Goal: Information Seeking & Learning: Find specific fact

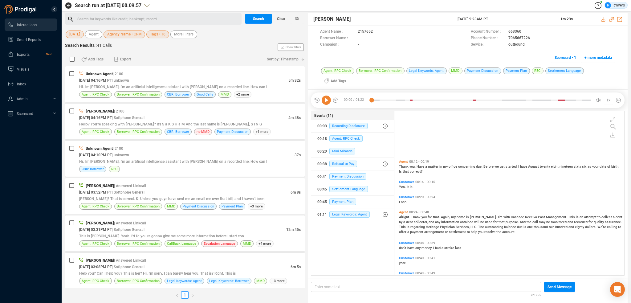
scroll to position [172, 227]
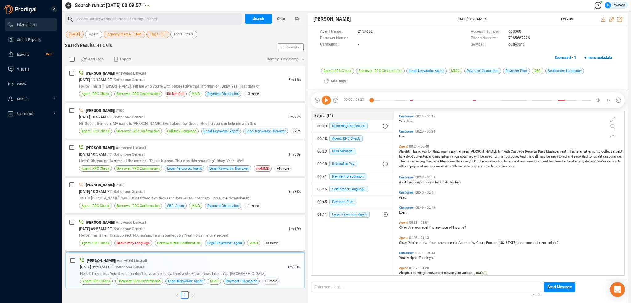
click at [217, 232] on div "Hello? This is her. That's correct. No, ma'am. I am in bankruptcy. Yeah. Give m…" at bounding box center [190, 235] width 222 height 6
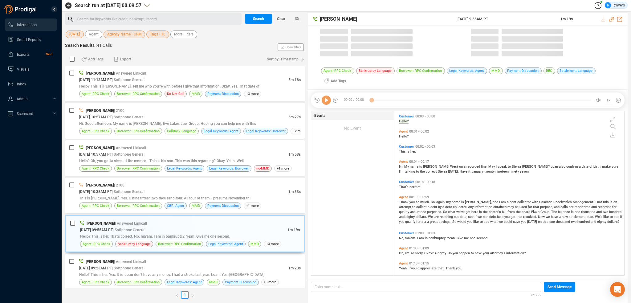
scroll to position [163, 227]
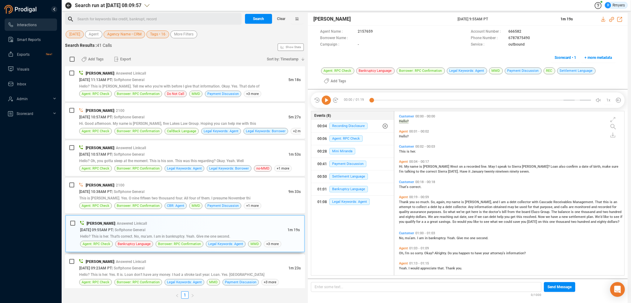
click at [194, 265] on div "[DATE] 09:23AM PT | Softphone General" at bounding box center [183, 268] width 209 height 6
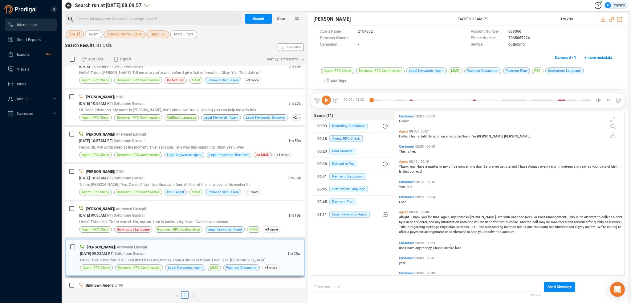
scroll to position [933, 0]
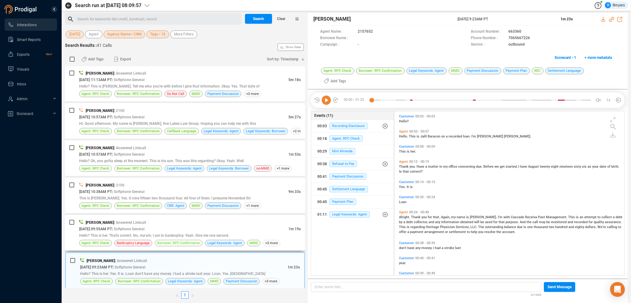
click at [196, 240] on span "Borrower: RPC Confirmation" at bounding box center [178, 243] width 43 height 6
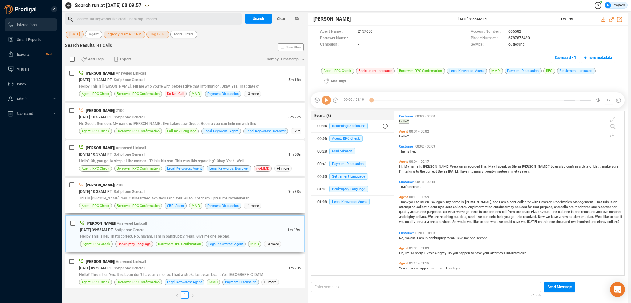
scroll to position [163, 227]
click at [325, 101] on icon at bounding box center [326, 100] width 9 height 9
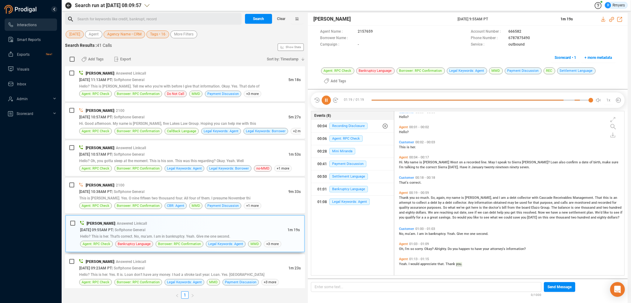
scroll to position [0, 0]
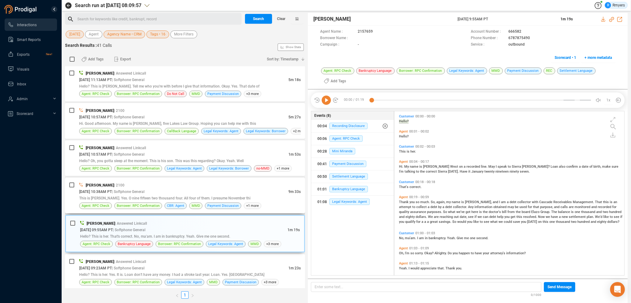
drag, startPoint x: 128, startPoint y: 198, endPoint x: 138, endPoint y: 195, distance: 10.2
click at [129, 198] on div "[PERSON_NAME] | 2100 [DATE] 10:38AM PT | Softphone General 9m 33s This is [PERS…" at bounding box center [190, 195] width 222 height 27
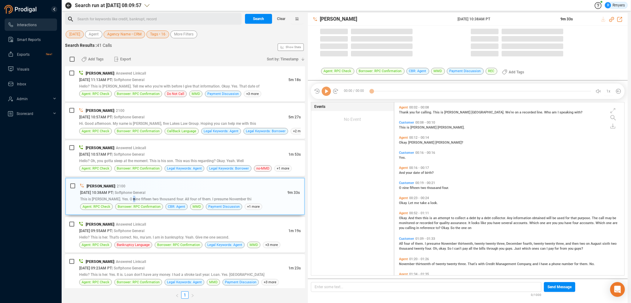
scroll to position [172, 227]
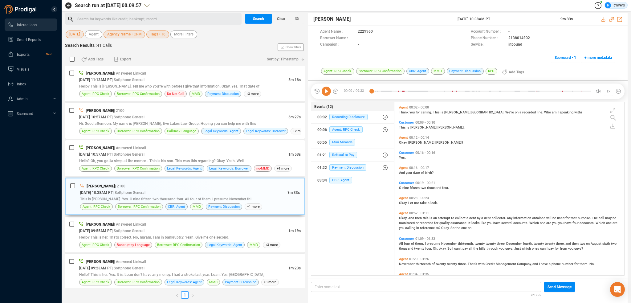
click at [326, 93] on icon at bounding box center [326, 91] width 9 height 9
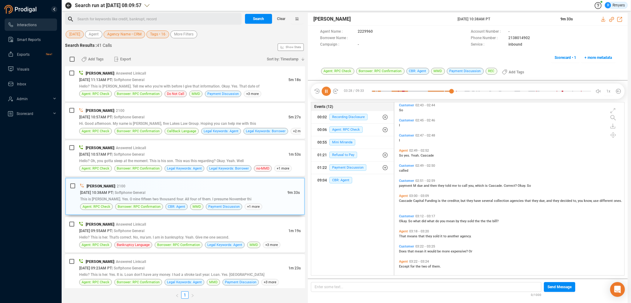
scroll to position [233, 0]
click at [326, 94] on icon at bounding box center [326, 91] width 9 height 9
click at [611, 18] on icon at bounding box center [611, 19] width 5 height 5
drag, startPoint x: 457, startPoint y: 18, endPoint x: 495, endPoint y: 14, distance: 37.8
click at [511, 24] on div "[PERSON_NAME] [DATE] 10:38AM PT 9m 33s" at bounding box center [468, 19] width 320 height 13
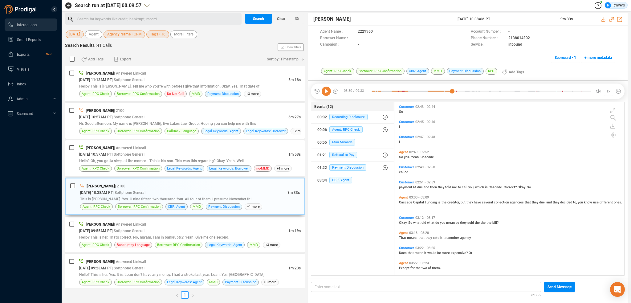
copy span "[DATE] 10:38AM PT"
click at [327, 90] on icon at bounding box center [326, 91] width 9 height 9
click at [401, 186] on span "payment" at bounding box center [406, 187] width 14 height 4
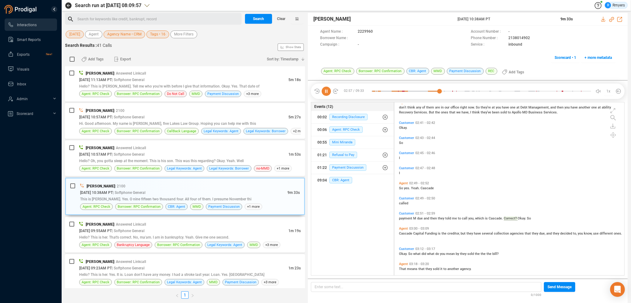
scroll to position [168, 0]
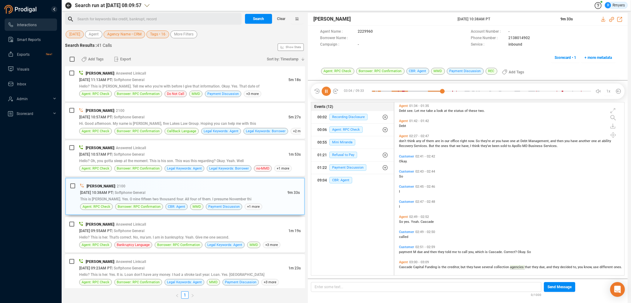
click at [405, 139] on span "don't" at bounding box center [403, 141] width 8 height 4
click at [176, 159] on span "Hello? Oh, you gotta sleep at the moment. This is his son. This was this regard…" at bounding box center [161, 161] width 165 height 4
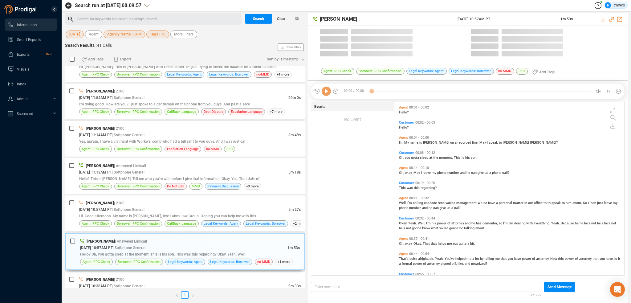
scroll to position [172, 227]
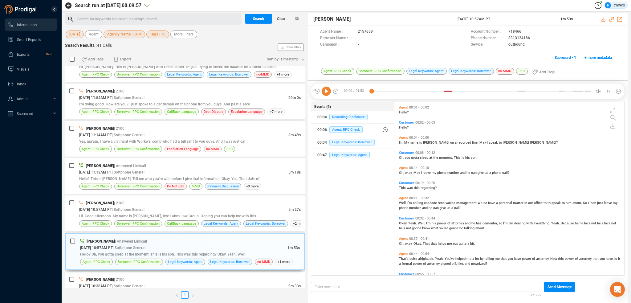
click at [326, 93] on icon at bounding box center [326, 91] width 9 height 9
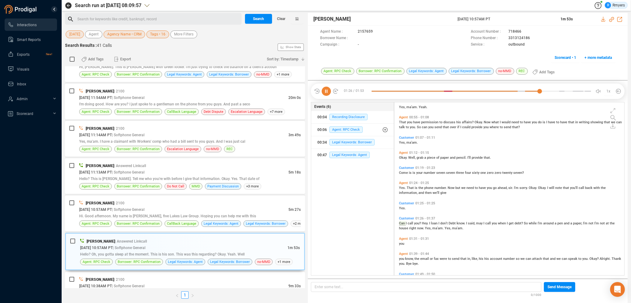
scroll to position [187, 0]
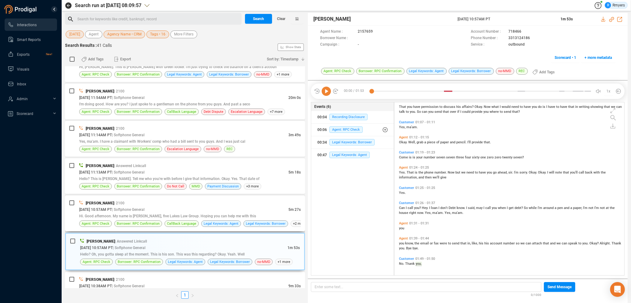
drag, startPoint x: 239, startPoint y: 205, endPoint x: 232, endPoint y: 206, distance: 7.6
click at [239, 206] on div "[DATE] 10:57AM PT | Softphone General" at bounding box center [183, 209] width 209 height 6
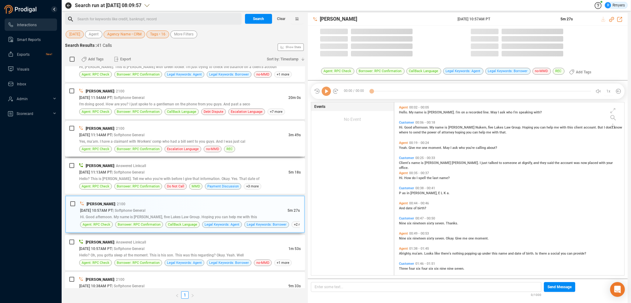
scroll to position [172, 227]
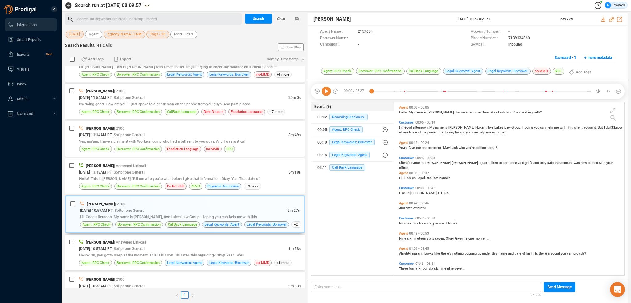
click at [325, 93] on icon at bounding box center [326, 91] width 9 height 9
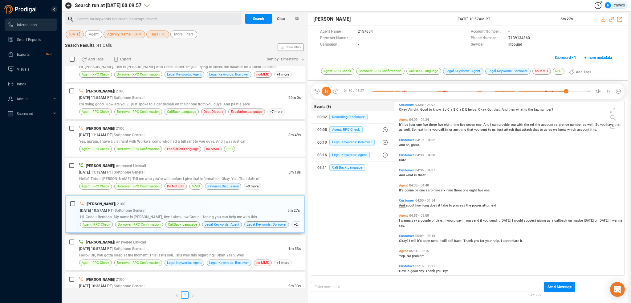
scroll to position [393, 0]
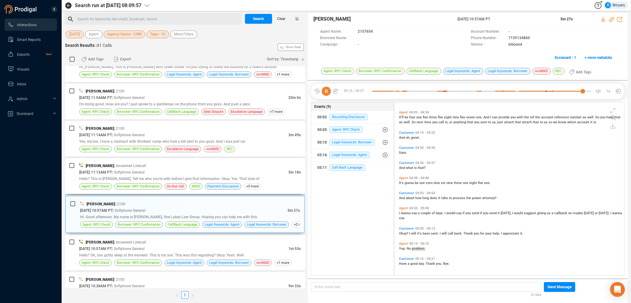
click at [117, 165] on span "| Answered Linkcall" at bounding box center [130, 166] width 32 height 4
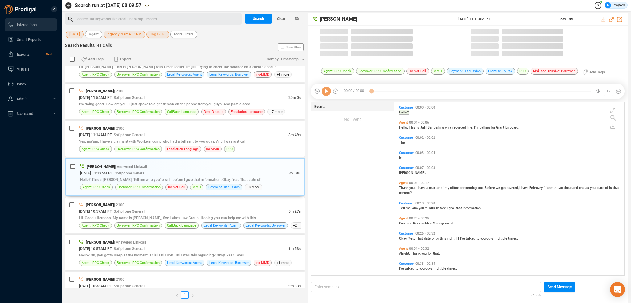
scroll to position [172, 227]
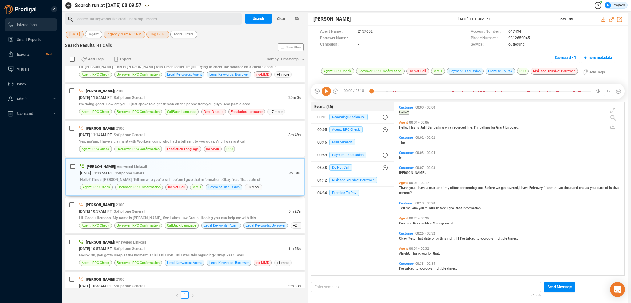
click at [328, 92] on icon at bounding box center [326, 91] width 9 height 9
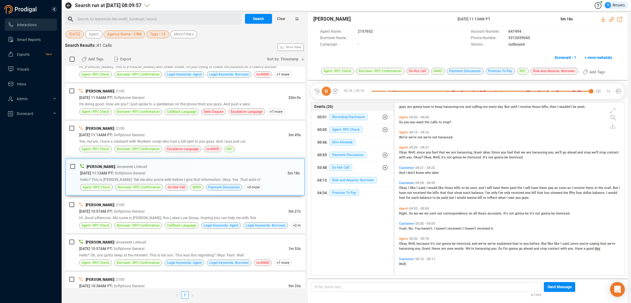
scroll to position [0, 0]
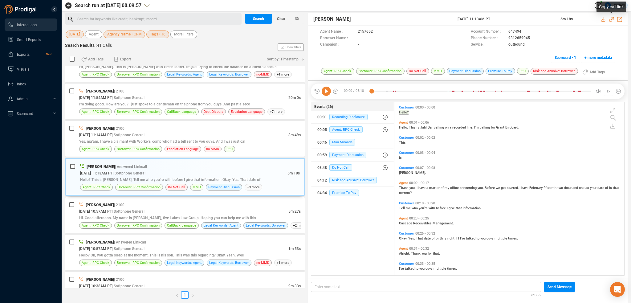
click at [610, 18] on icon at bounding box center [611, 19] width 5 height 5
click at [160, 102] on span "I'm doing good. How are you? I just spoke to a gentleman on the phone from you …" at bounding box center [164, 104] width 171 height 4
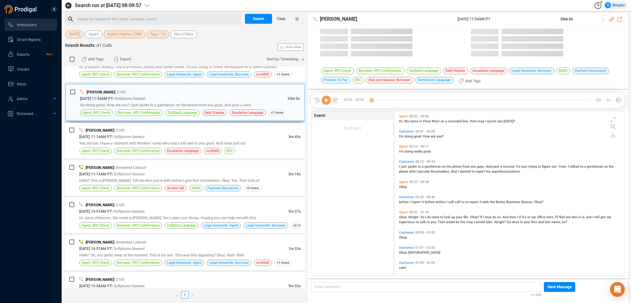
scroll to position [163, 227]
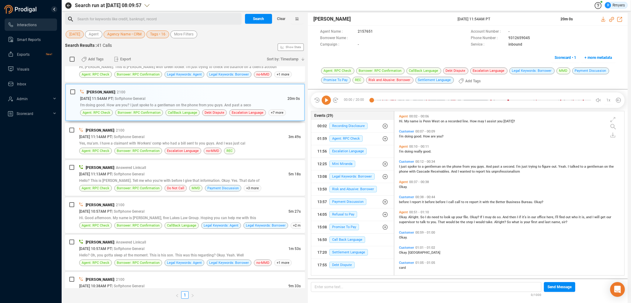
click at [327, 100] on icon at bounding box center [326, 100] width 9 height 9
click at [611, 19] on icon at bounding box center [611, 19] width 5 height 5
click at [136, 166] on span "| Answered Linkcall" at bounding box center [130, 167] width 32 height 4
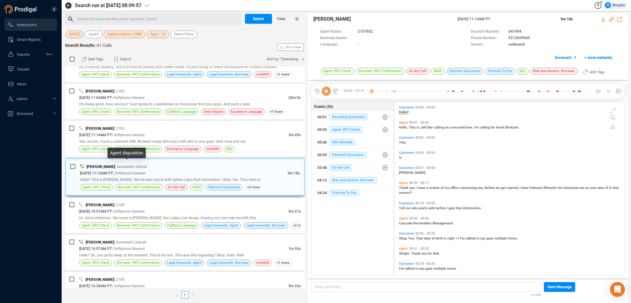
scroll to position [172, 227]
click at [138, 101] on div "I'm doing good. How are you? I just spoke to a gentleman on the phone from you …" at bounding box center [190, 104] width 222 height 6
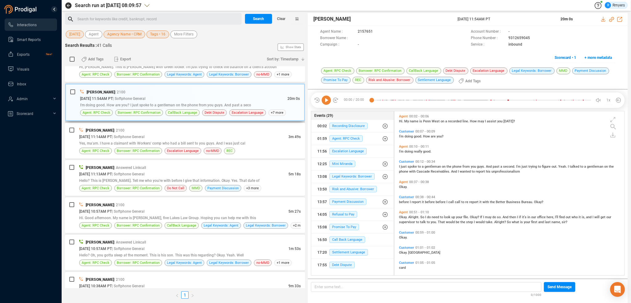
scroll to position [163, 227]
click at [325, 102] on icon at bounding box center [326, 100] width 9 height 9
click at [142, 172] on span "| Softphone General" at bounding box center [128, 174] width 33 height 4
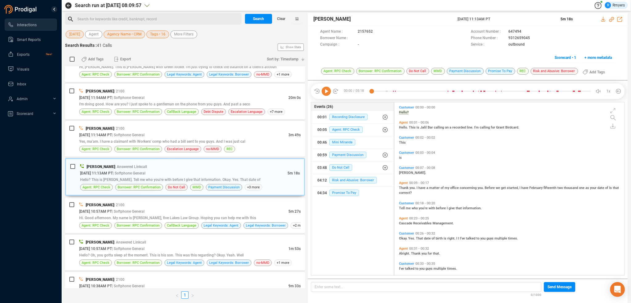
scroll to position [172, 227]
drag, startPoint x: 457, startPoint y: 19, endPoint x: 507, endPoint y: 24, distance: 50.1
click at [507, 24] on div "[PERSON_NAME] [DATE] 11:13AM PT 5m 18s" at bounding box center [468, 19] width 320 height 13
copy span "[DATE] 11:13AM PT"
drag, startPoint x: 136, startPoint y: 97, endPoint x: 146, endPoint y: 97, distance: 10.5
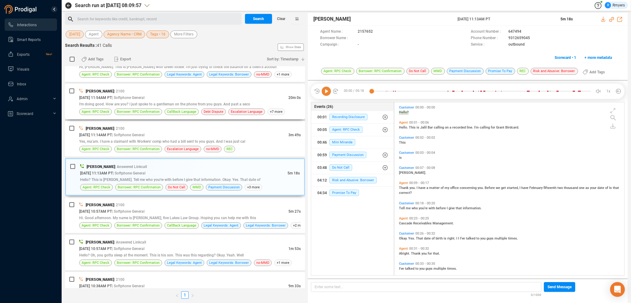
click at [136, 97] on span "| Softphone General" at bounding box center [128, 98] width 33 height 4
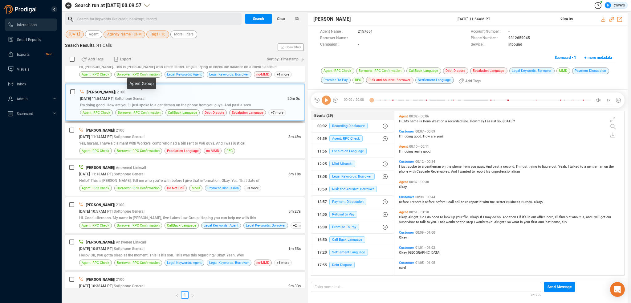
scroll to position [163, 227]
click at [328, 101] on icon at bounding box center [326, 100] width 9 height 9
click at [400, 166] on span "I" at bounding box center [400, 167] width 2 height 4
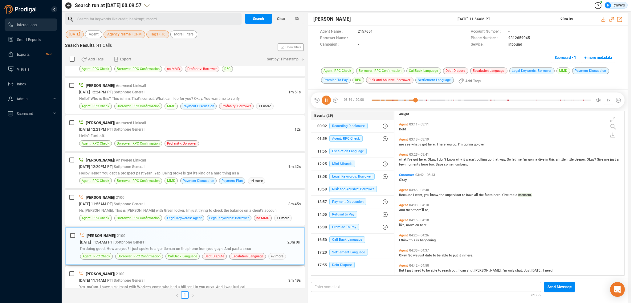
scroll to position [686, 0]
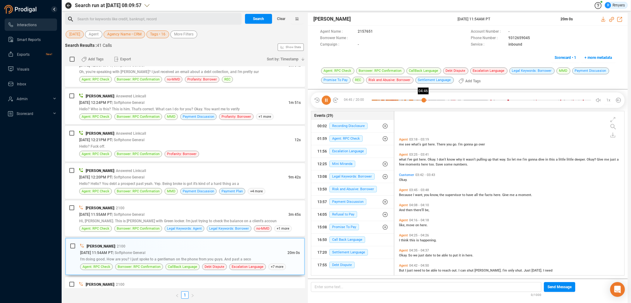
click at [424, 100] on div at bounding box center [481, 100] width 219 height 9
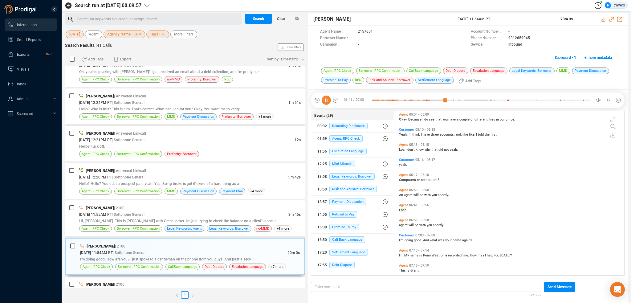
scroll to position [662, 0]
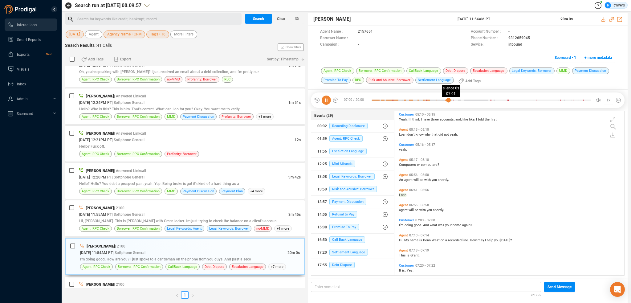
click at [448, 100] on div at bounding box center [481, 100] width 219 height 9
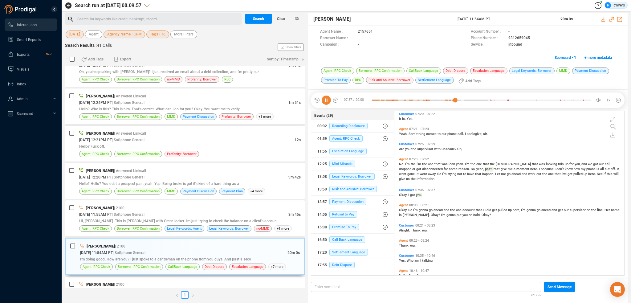
scroll to position [791, 0]
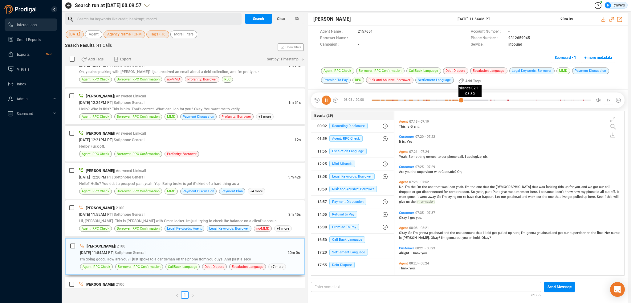
click at [465, 99] on div at bounding box center [481, 100] width 219 height 9
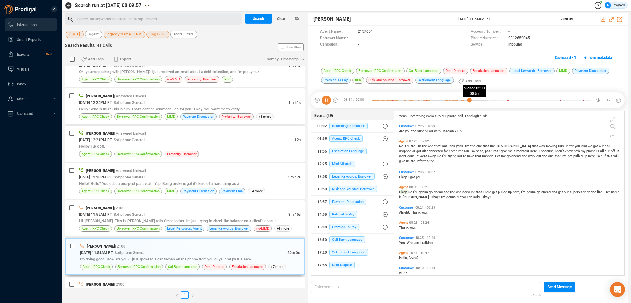
click at [469, 99] on div at bounding box center [481, 100] width 219 height 9
click at [475, 99] on div at bounding box center [481, 100] width 219 height 9
click at [481, 100] on div at bounding box center [481, 100] width 219 height 9
click at [487, 100] on div at bounding box center [481, 100] width 219 height 9
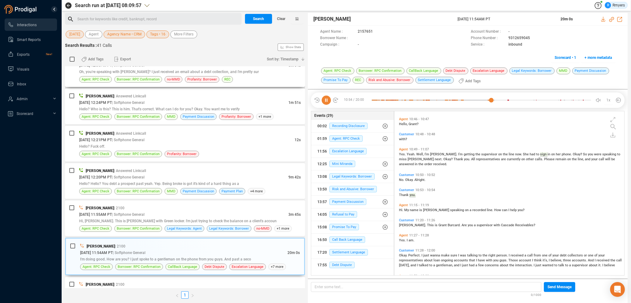
scroll to position [930, 0]
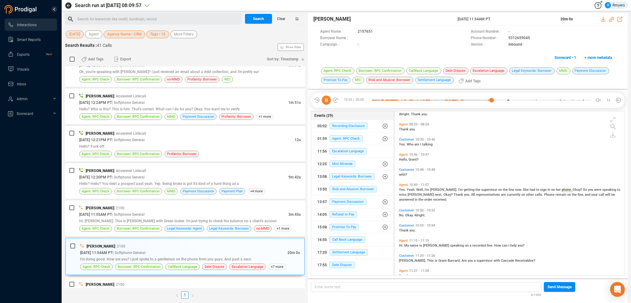
click at [327, 99] on icon at bounding box center [326, 100] width 9 height 9
click at [323, 101] on icon at bounding box center [326, 100] width 9 height 9
click at [328, 101] on icon at bounding box center [326, 100] width 9 height 9
click at [326, 103] on icon at bounding box center [326, 100] width 9 height 9
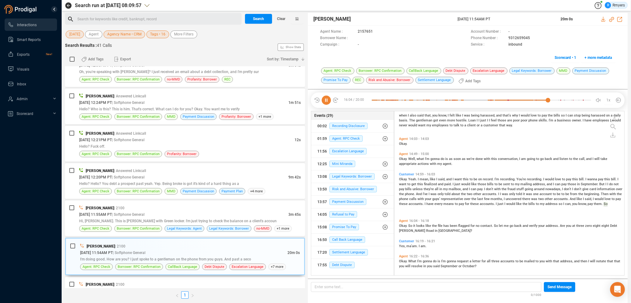
scroll to position [1295, 0]
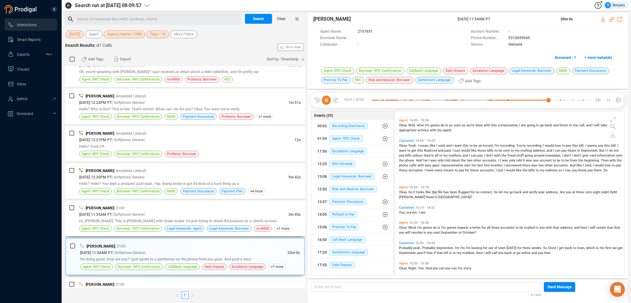
click at [209, 221] on div "[PERSON_NAME] | 2100 [DATE] 11:55AM PT | Softphone General 3m 45s Hi, [PERSON_N…" at bounding box center [190, 218] width 222 height 27
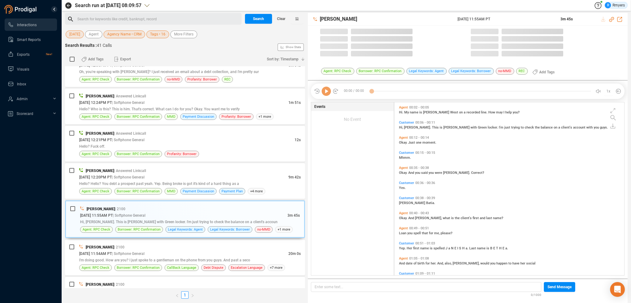
scroll to position [172, 227]
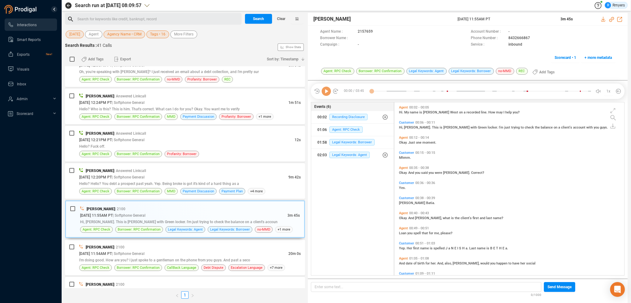
click at [325, 93] on icon at bounding box center [326, 91] width 9 height 9
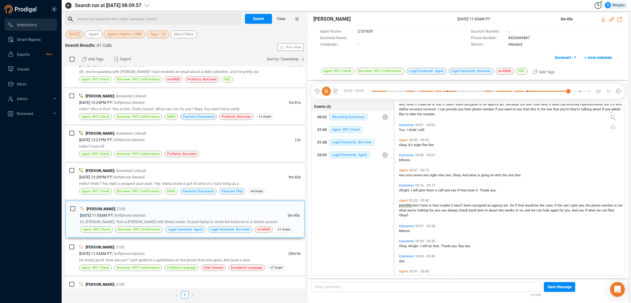
scroll to position [383, 0]
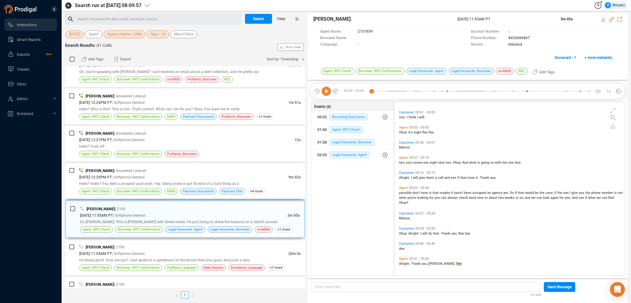
click at [110, 178] on div "[PERSON_NAME] | Answered Linkcall [DATE] 12:20PM PT | Softphone General 9m 42s …" at bounding box center [190, 180] width 222 height 27
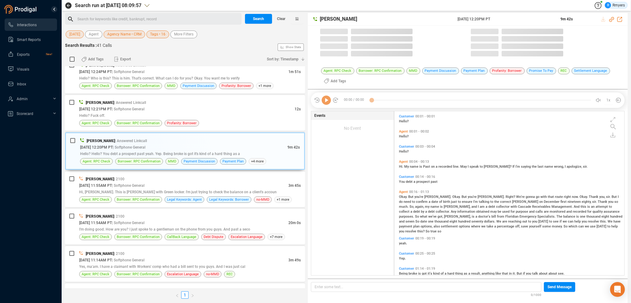
scroll to position [163, 227]
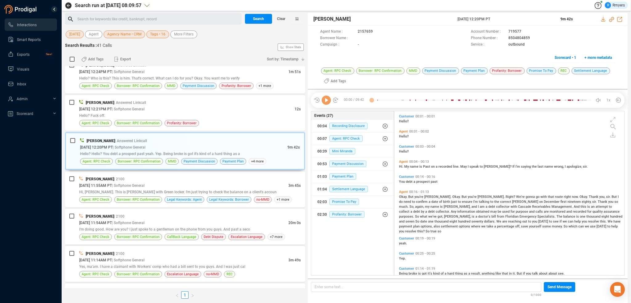
click at [327, 102] on icon at bounding box center [326, 100] width 9 height 9
click at [325, 102] on icon at bounding box center [326, 100] width 9 height 9
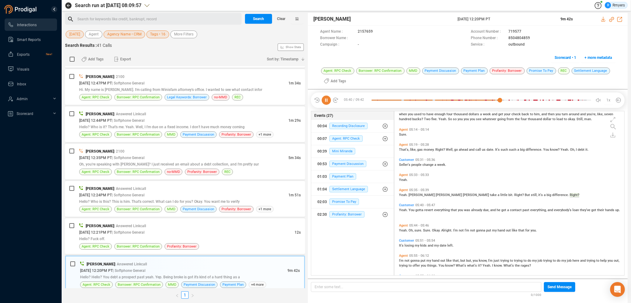
scroll to position [849, 0]
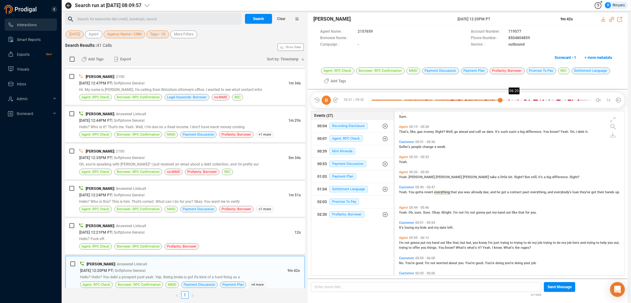
click at [515, 100] on div at bounding box center [481, 100] width 219 height 9
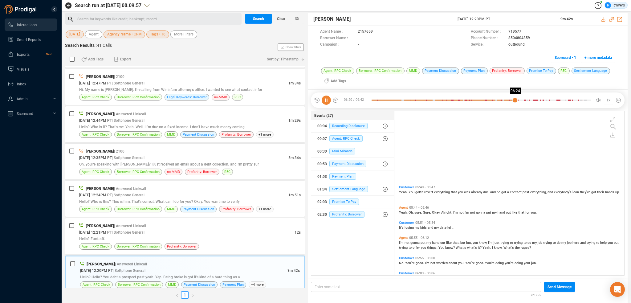
scroll to position [953, 0]
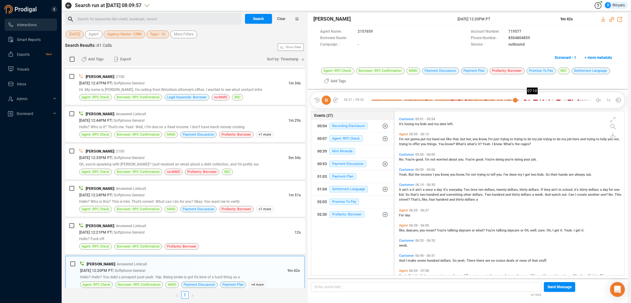
click at [533, 103] on div at bounding box center [481, 100] width 219 height 9
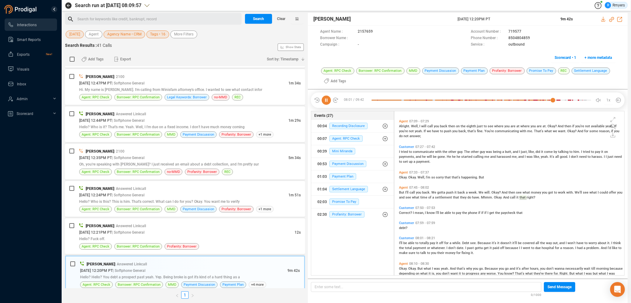
scroll to position [1201, 0]
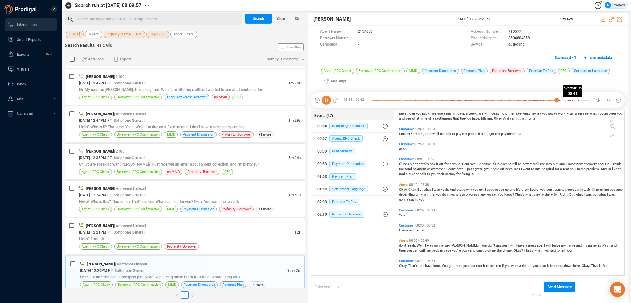
click at [569, 99] on div at bounding box center [481, 100] width 219 height 9
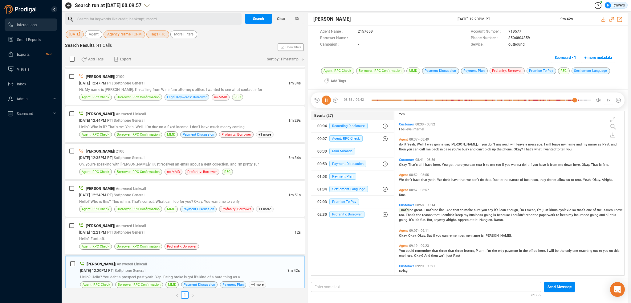
scroll to position [1348, 0]
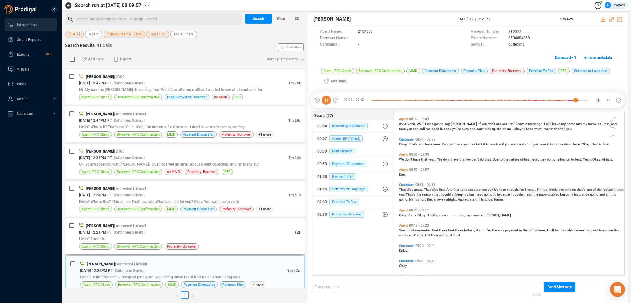
click at [139, 235] on div "Hello? Fuck off." at bounding box center [190, 238] width 222 height 6
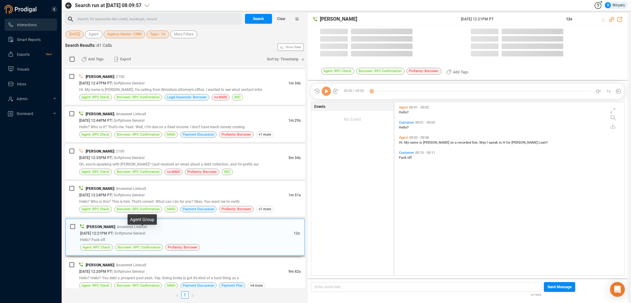
scroll to position [172, 227]
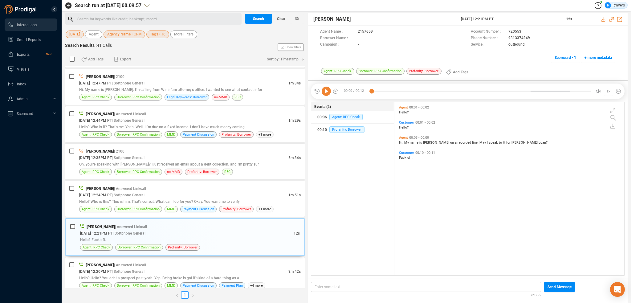
click at [328, 92] on icon at bounding box center [326, 91] width 9 height 9
click at [249, 200] on div "Hello? Who is this? This is him. That's correct. What can I do for you? Okay. Y…" at bounding box center [190, 201] width 222 height 6
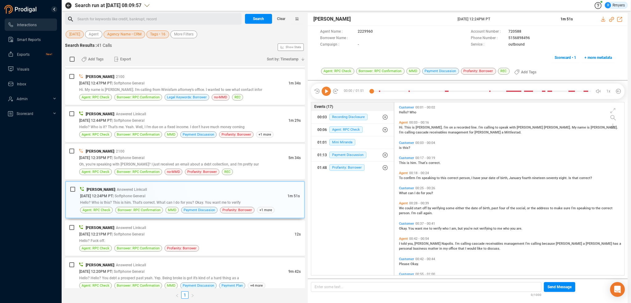
click at [328, 93] on icon at bounding box center [326, 91] width 9 height 9
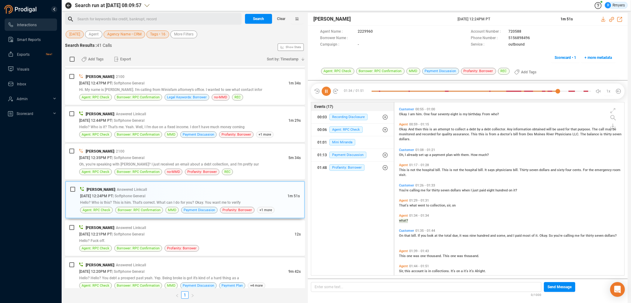
scroll to position [187, 0]
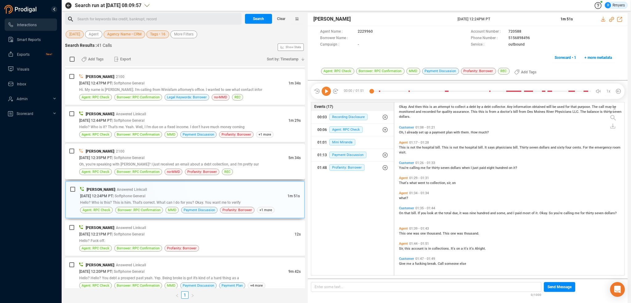
click at [160, 155] on div "[DATE] 12:35PM PT | Softphone General" at bounding box center [183, 157] width 209 height 6
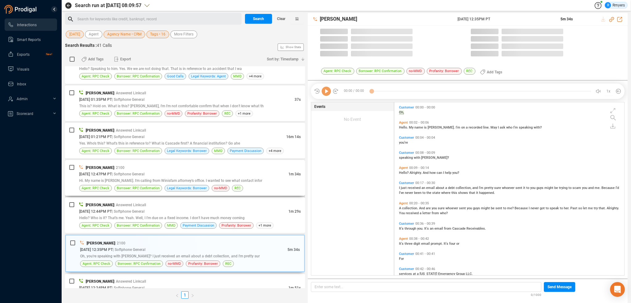
scroll to position [501, 0]
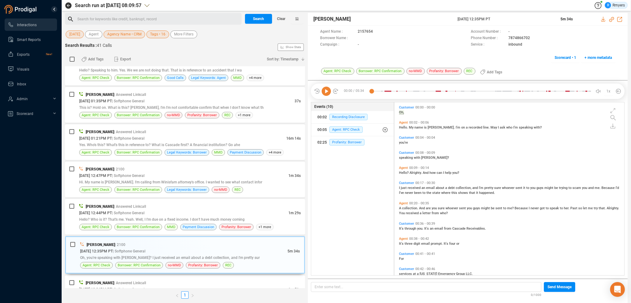
click at [329, 88] on icon at bounding box center [326, 91] width 9 height 9
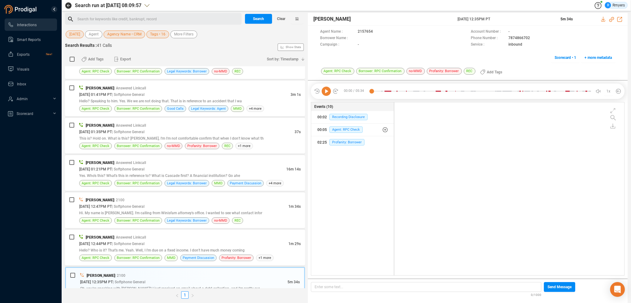
scroll to position [0, 0]
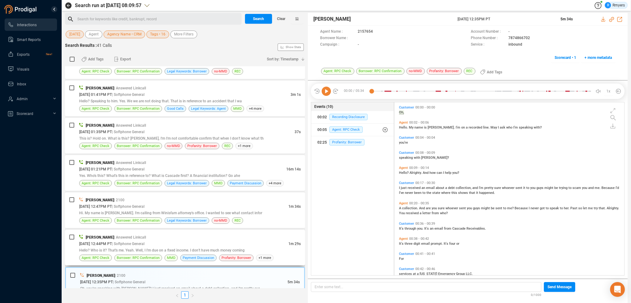
click at [143, 242] on span "| Softphone General" at bounding box center [128, 244] width 33 height 4
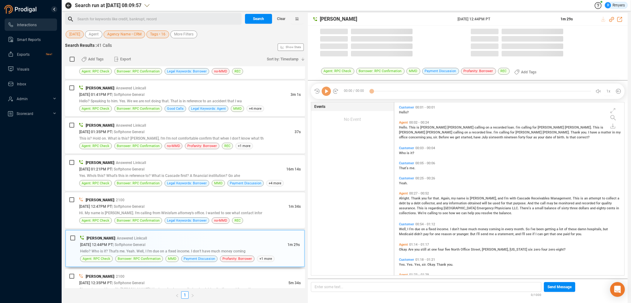
scroll to position [172, 227]
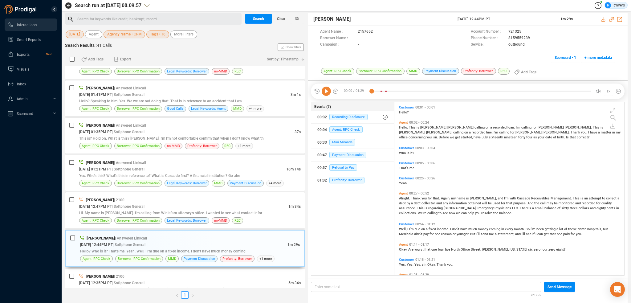
click at [325, 93] on icon at bounding box center [326, 91] width 9 height 9
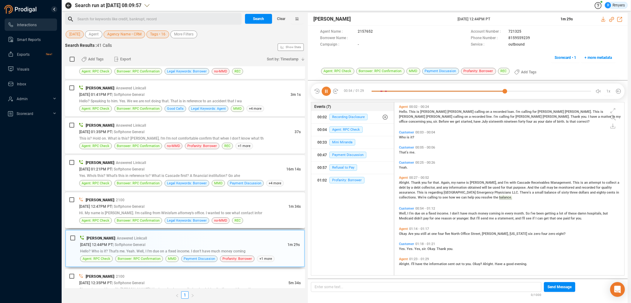
scroll to position [16, 0]
click at [212, 207] on div "[DATE] 12:47PM PT | Softphone General" at bounding box center [183, 206] width 209 height 6
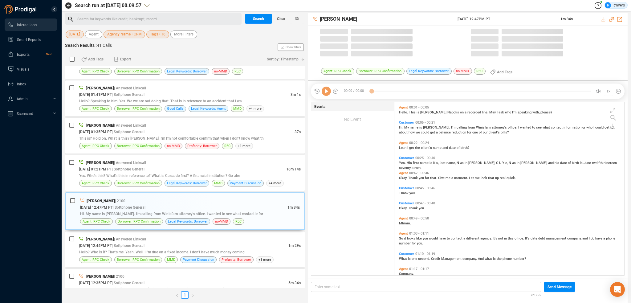
scroll to position [172, 227]
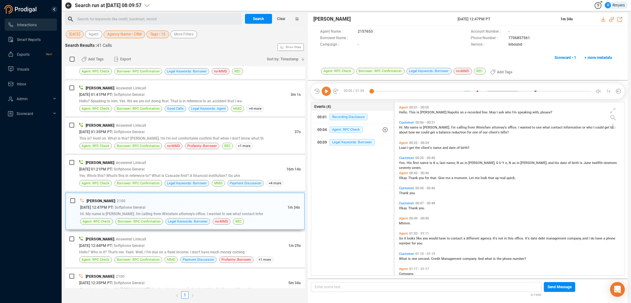
click at [329, 93] on icon at bounding box center [326, 91] width 9 height 9
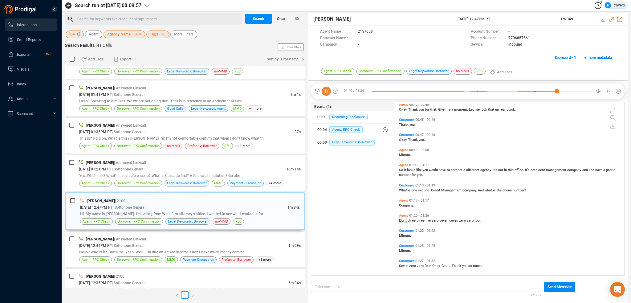
scroll to position [85, 0]
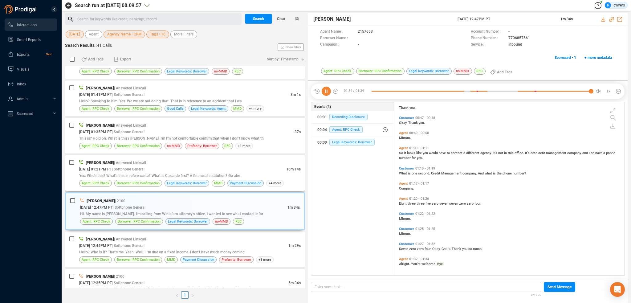
click at [127, 167] on span "| Softphone General" at bounding box center [128, 169] width 33 height 4
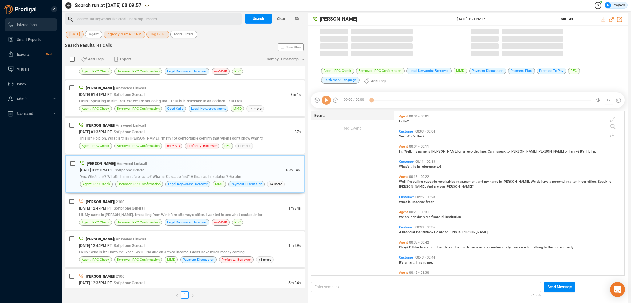
scroll to position [163, 227]
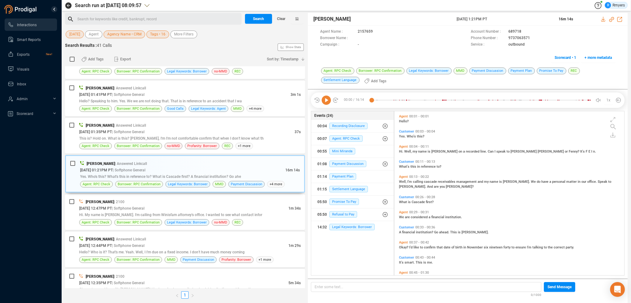
click at [325, 100] on icon at bounding box center [326, 100] width 9 height 9
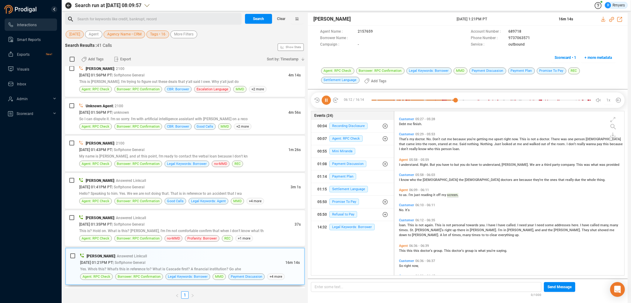
scroll to position [796, 0]
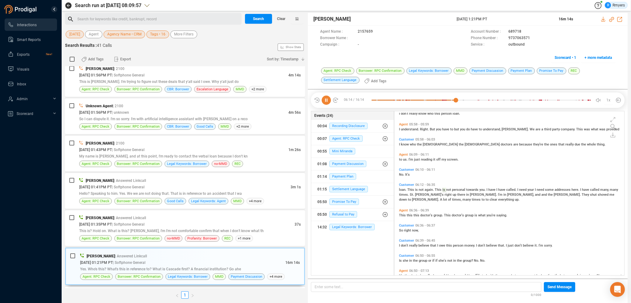
click at [325, 102] on icon at bounding box center [326, 100] width 9 height 9
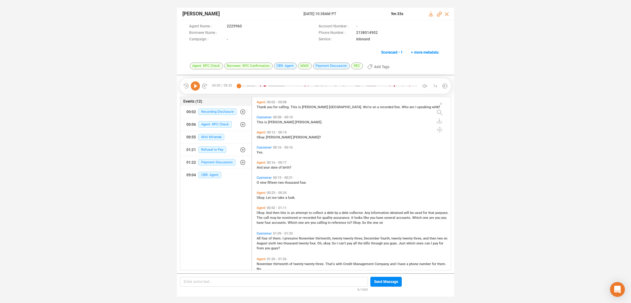
scroll to position [172, 196]
